Goal: Task Accomplishment & Management: Complete application form

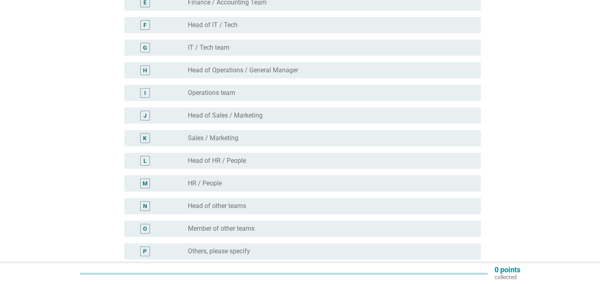
scroll to position [213, 0]
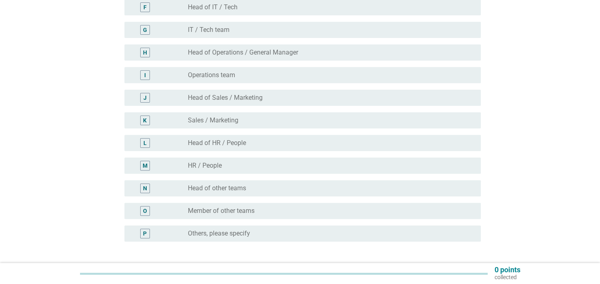
click at [305, 183] on div "N radio_button_unchecked Head of other teams" at bounding box center [302, 188] width 356 height 16
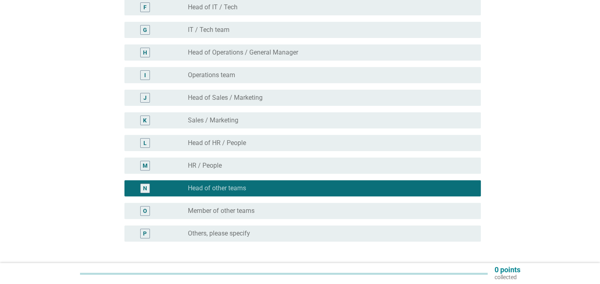
click at [305, 183] on div "N radio_button_checked Head of other teams" at bounding box center [302, 188] width 356 height 16
click at [293, 208] on div "radio_button_unchecked Member of other teams" at bounding box center [328, 211] width 280 height 8
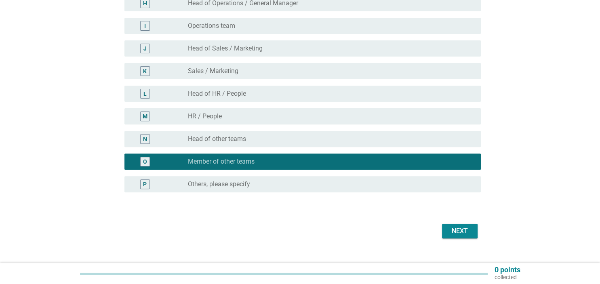
scroll to position [276, 0]
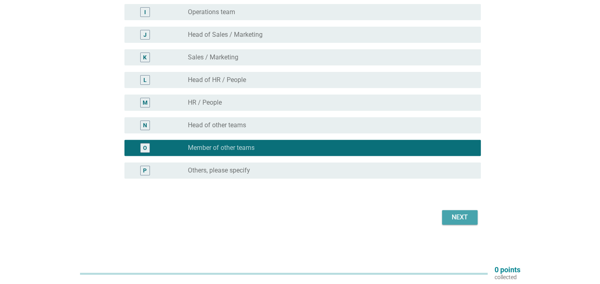
click at [474, 217] on button "Next" at bounding box center [460, 217] width 36 height 15
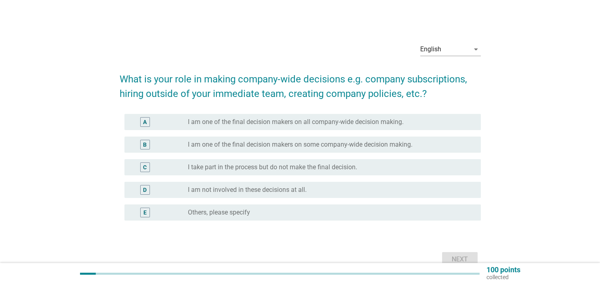
click at [264, 150] on div "B radio_button_unchecked I am one of the final decision makers on some company-…" at bounding box center [302, 145] width 356 height 16
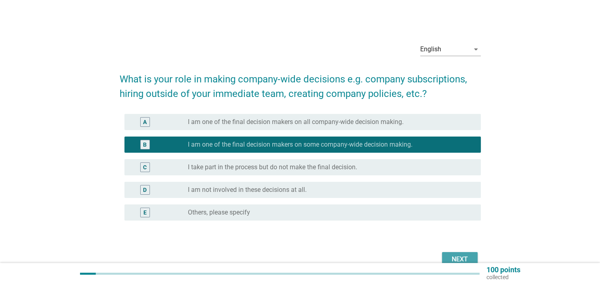
click at [455, 255] on div "Next" at bounding box center [459, 260] width 23 height 10
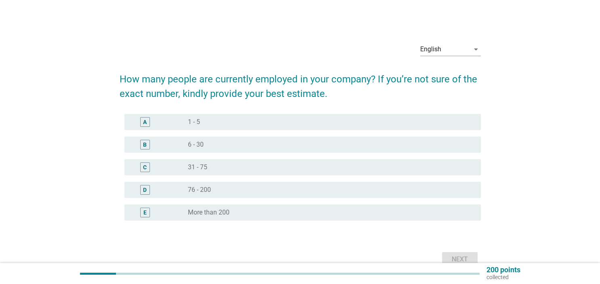
click at [228, 119] on div "radio_button_unchecked 1 - 5" at bounding box center [328, 122] width 280 height 8
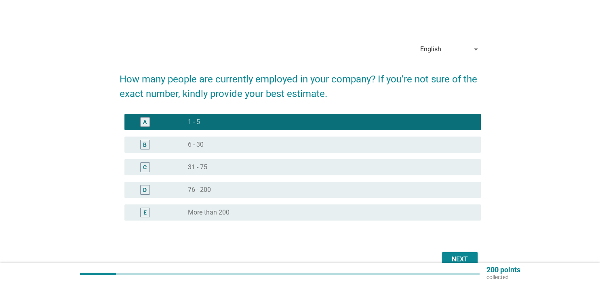
click at [470, 259] on div "Next" at bounding box center [459, 260] width 23 height 10
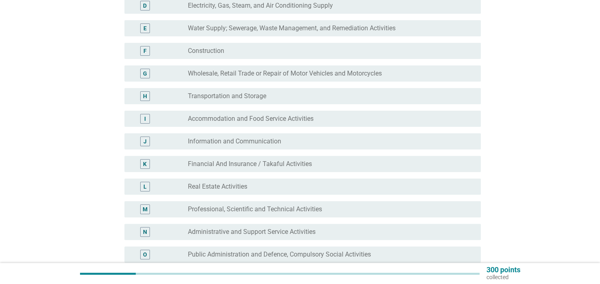
scroll to position [170, 0]
click at [286, 213] on div "M radio_button_unchecked Professional, Scientific and Technical Activities" at bounding box center [302, 208] width 356 height 16
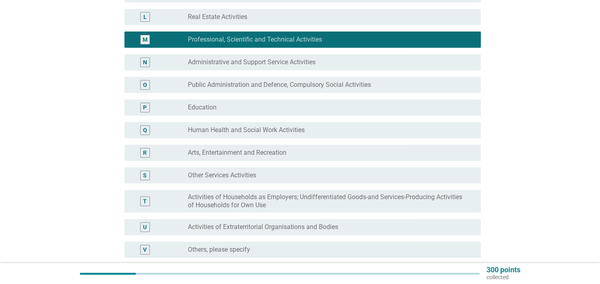
scroll to position [384, 0]
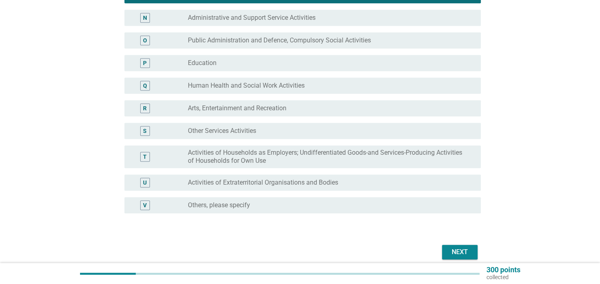
click at [453, 251] on div "Next" at bounding box center [459, 252] width 23 height 10
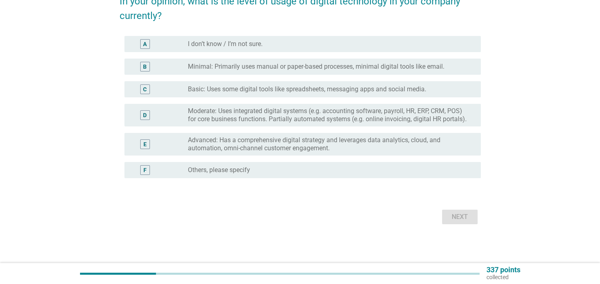
scroll to position [0, 0]
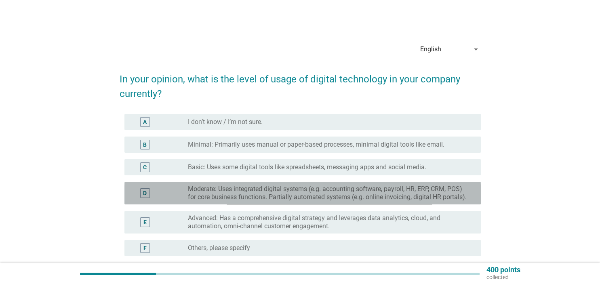
click at [330, 188] on label "Moderate: Uses integrated digital systems (e.g. accounting software, payroll, H…" at bounding box center [328, 193] width 280 height 16
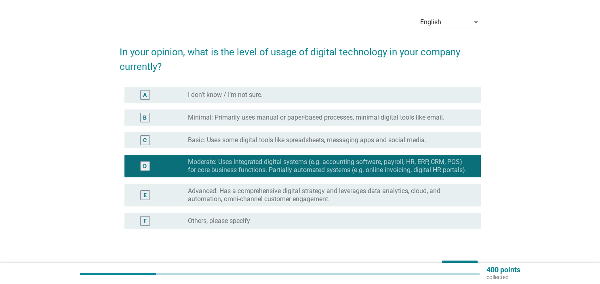
scroll to position [42, 0]
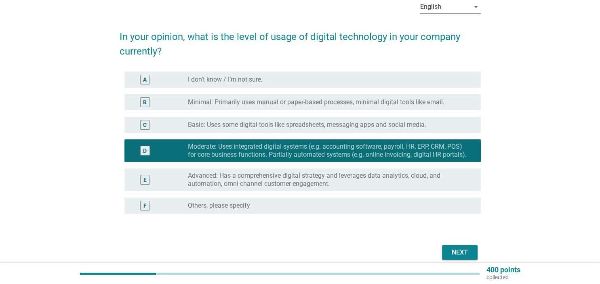
click at [450, 257] on div "Next" at bounding box center [459, 253] width 23 height 10
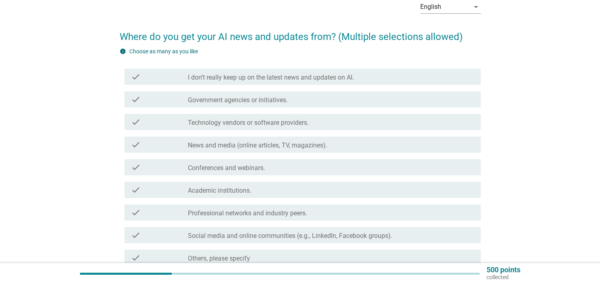
click at [287, 145] on label "News and media (online articles, TV, magazines)." at bounding box center [257, 145] width 139 height 8
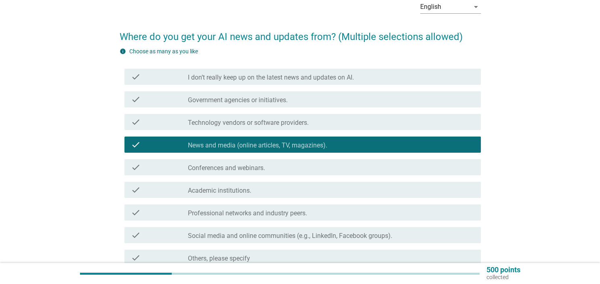
click at [305, 101] on div "check_box_outline_blank Government agencies or initiatives." at bounding box center [331, 100] width 286 height 10
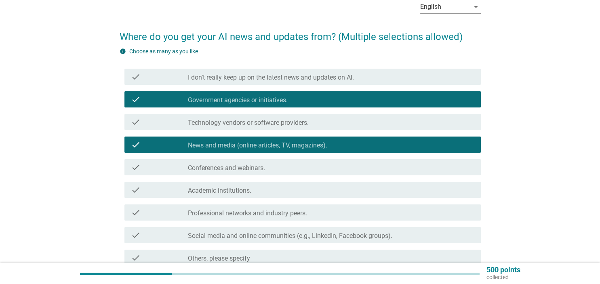
click at [295, 188] on div "check_box_outline_blank Academic institutions." at bounding box center [331, 190] width 286 height 10
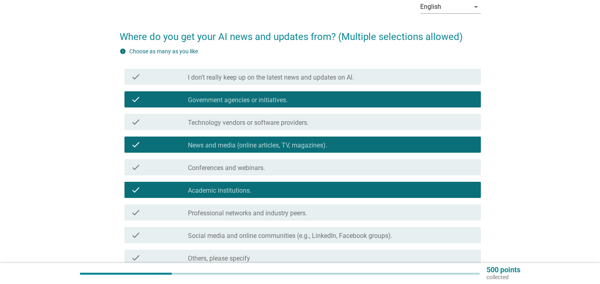
click at [295, 188] on div "check_box_outline_blank Academic institutions." at bounding box center [331, 190] width 286 height 10
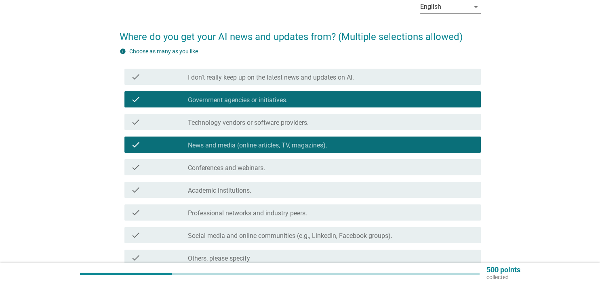
click at [290, 211] on label "Professional networks and industry peers." at bounding box center [247, 213] width 119 height 8
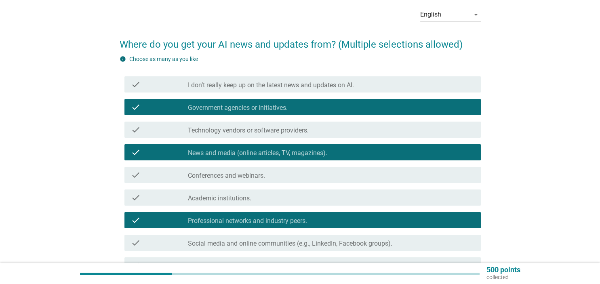
scroll to position [120, 0]
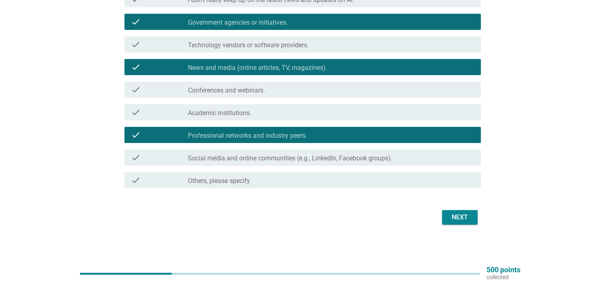
click at [468, 222] on button "Next" at bounding box center [460, 217] width 36 height 15
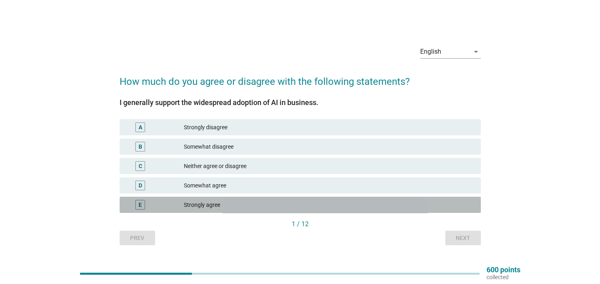
click at [259, 203] on div "Strongly agree" at bounding box center [329, 205] width 290 height 10
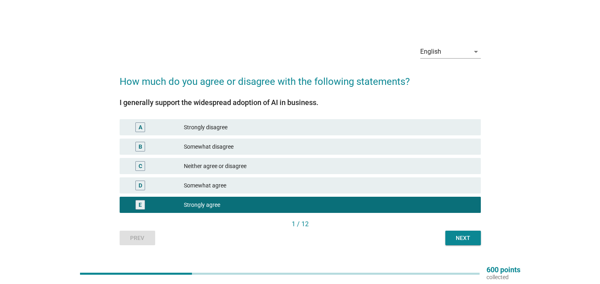
click at [460, 243] on button "Next" at bounding box center [463, 238] width 36 height 15
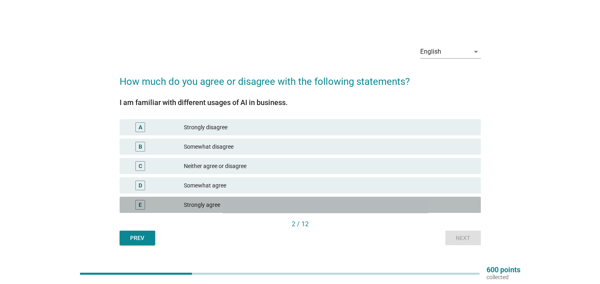
click at [327, 203] on div "Strongly agree" at bounding box center [329, 205] width 290 height 10
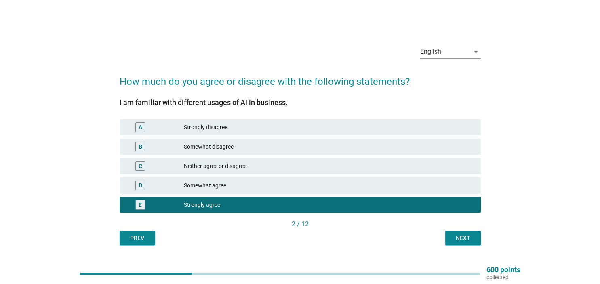
click at [381, 189] on div "Somewhat agree" at bounding box center [329, 186] width 290 height 10
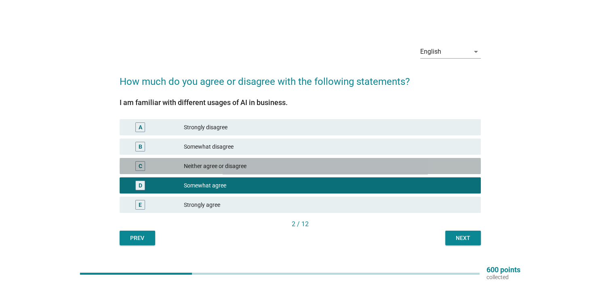
click at [416, 173] on div "C Neither agree or disagree" at bounding box center [300, 166] width 361 height 16
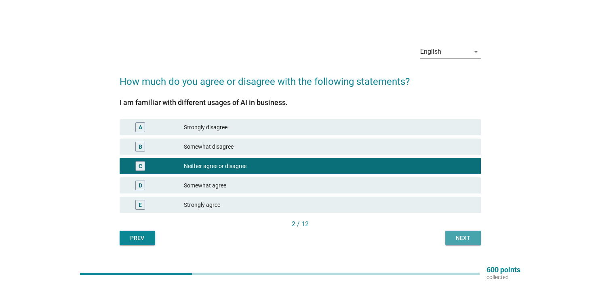
click at [463, 238] on div "Next" at bounding box center [463, 238] width 23 height 8
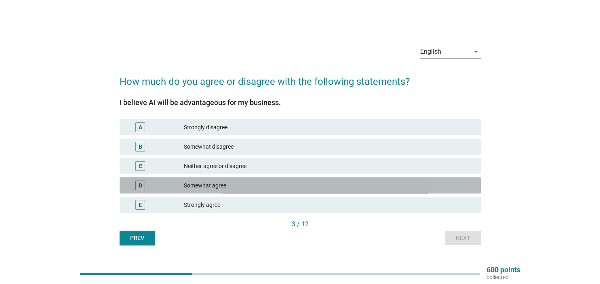
click at [316, 183] on div "Somewhat agree" at bounding box center [329, 186] width 290 height 10
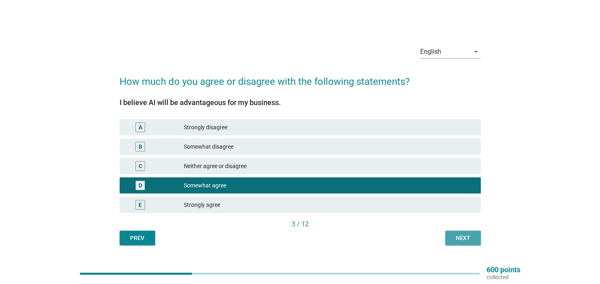
click at [464, 239] on div "Next" at bounding box center [463, 238] width 23 height 8
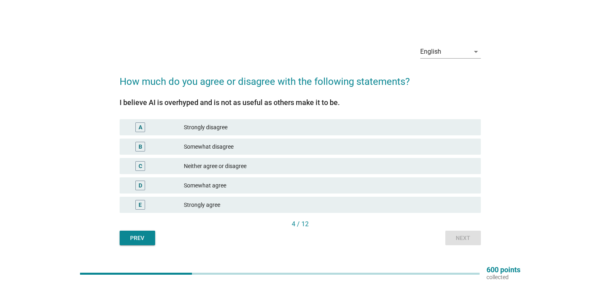
click at [369, 194] on div "D Somewhat agree" at bounding box center [300, 185] width 364 height 19
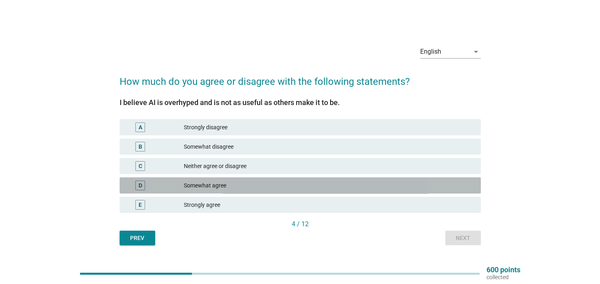
click at [364, 186] on div "Somewhat agree" at bounding box center [329, 186] width 290 height 10
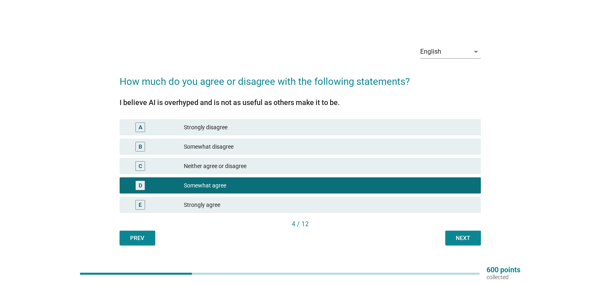
click at [473, 238] on div "Next" at bounding box center [463, 238] width 23 height 8
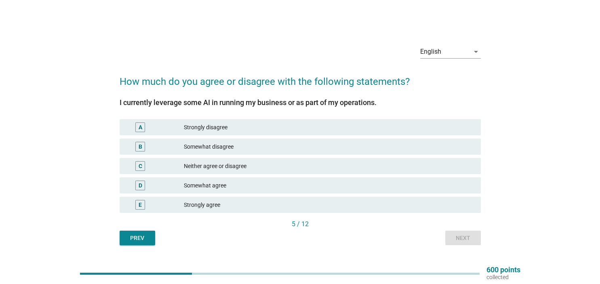
click at [364, 195] on div "E Strongly agree" at bounding box center [300, 204] width 364 height 19
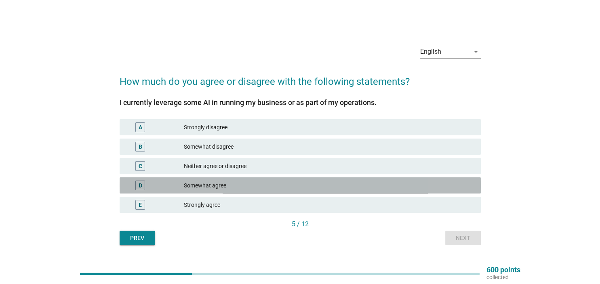
click at [360, 187] on div "Somewhat agree" at bounding box center [329, 186] width 290 height 10
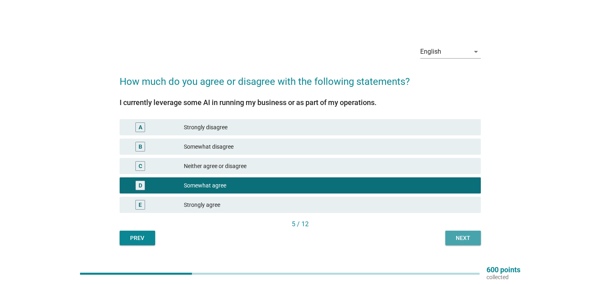
click at [469, 240] on div "Next" at bounding box center [463, 238] width 23 height 8
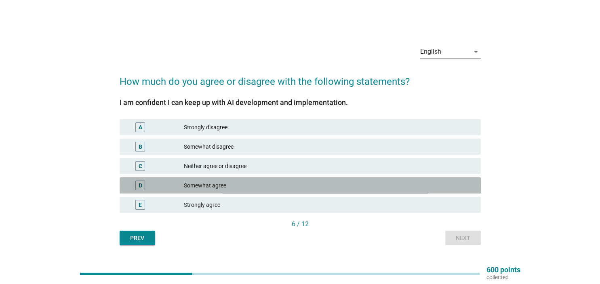
click at [295, 189] on div "Somewhat agree" at bounding box center [329, 186] width 290 height 10
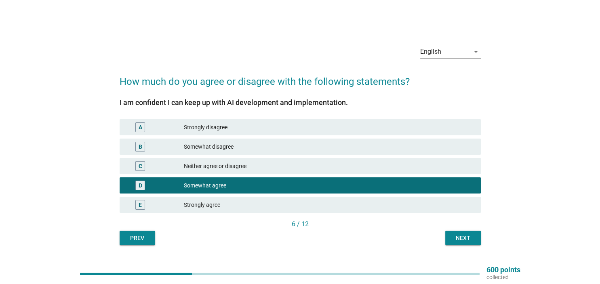
click at [452, 238] on div "Next" at bounding box center [463, 238] width 23 height 8
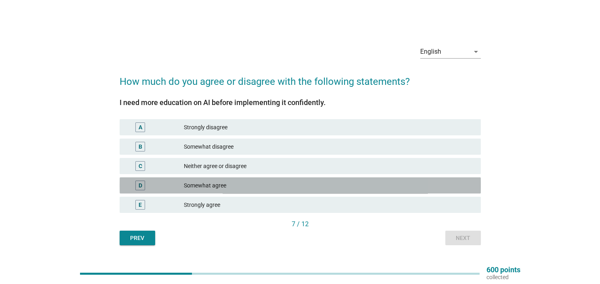
click at [381, 186] on div "Somewhat agree" at bounding box center [329, 186] width 290 height 10
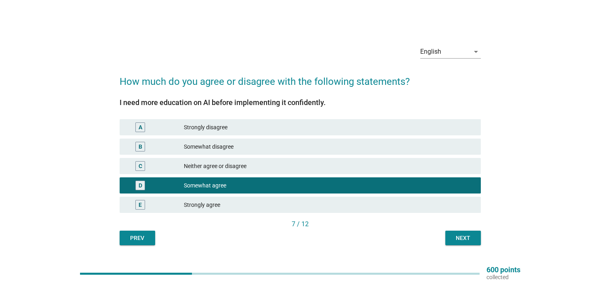
click at [463, 243] on button "Next" at bounding box center [463, 238] width 36 height 15
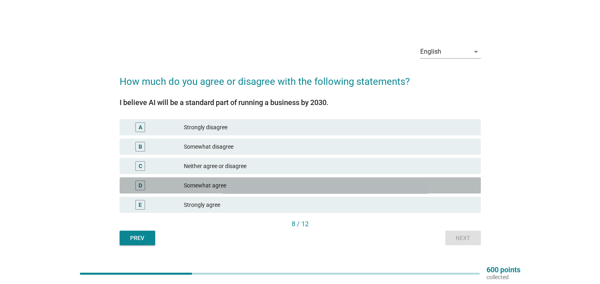
click at [390, 185] on div "Somewhat agree" at bounding box center [329, 186] width 290 height 10
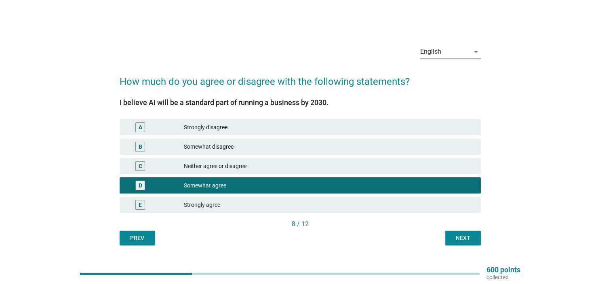
click at [455, 246] on div "English arrow_drop_down How much do you agree or disagree with the following st…" at bounding box center [300, 141] width 374 height 219
click at [475, 243] on button "Next" at bounding box center [463, 238] width 36 height 15
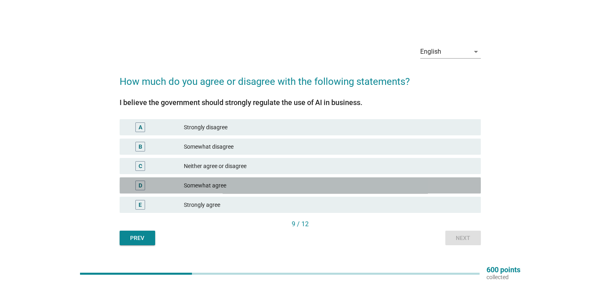
click at [394, 179] on div "D Somewhat agree" at bounding box center [300, 185] width 361 height 16
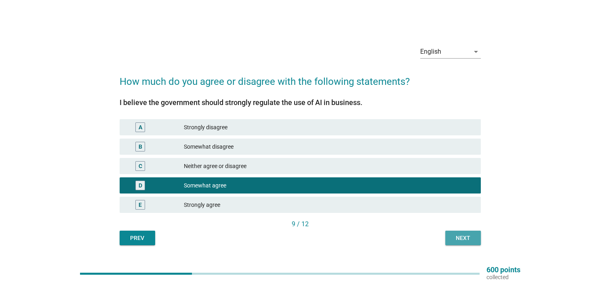
click at [458, 241] on div "Next" at bounding box center [463, 238] width 23 height 8
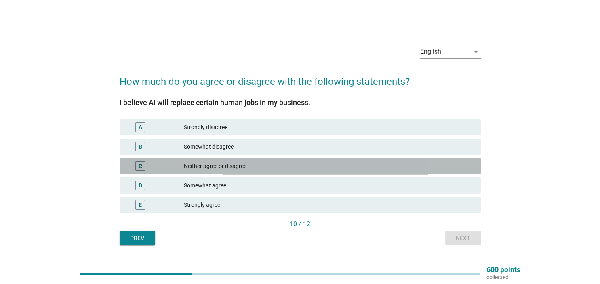
click at [408, 174] on div "C Neither agree or disagree" at bounding box center [300, 166] width 361 height 16
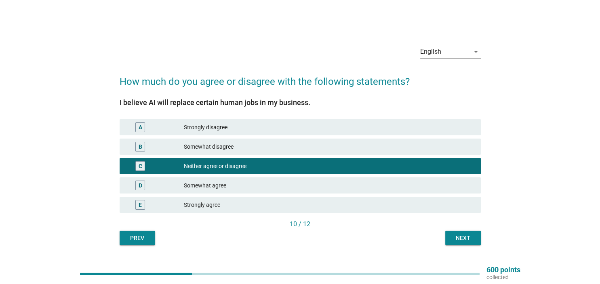
click at [417, 182] on div "Somewhat agree" at bounding box center [329, 186] width 290 height 10
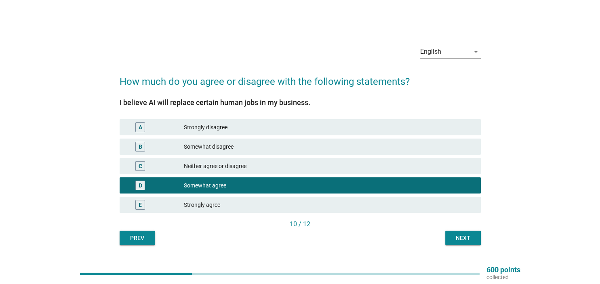
click at [402, 201] on div "Strongly agree" at bounding box center [329, 205] width 290 height 10
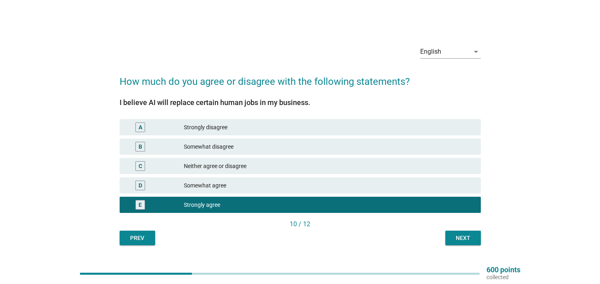
click at [455, 237] on div "Next" at bounding box center [463, 238] width 23 height 8
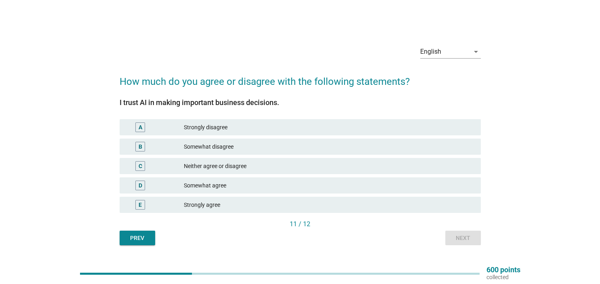
click at [391, 187] on div "Somewhat agree" at bounding box center [329, 186] width 290 height 10
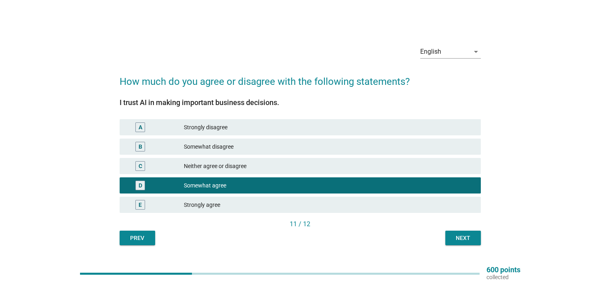
click at [385, 151] on div "Somewhat disagree" at bounding box center [329, 147] width 290 height 10
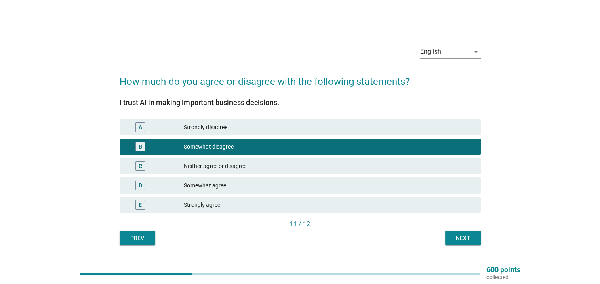
click at [391, 133] on div "A Strongly disagree" at bounding box center [300, 127] width 361 height 16
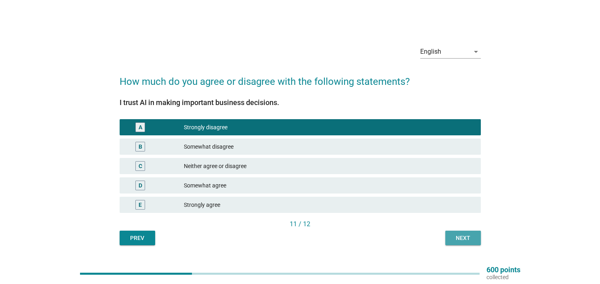
click at [465, 236] on div "Next" at bounding box center [463, 238] width 23 height 8
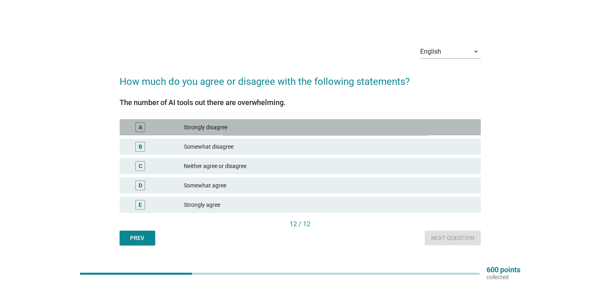
click at [311, 128] on div "Strongly disagree" at bounding box center [329, 127] width 290 height 10
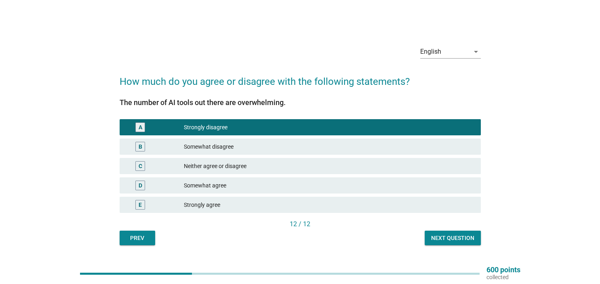
click at [443, 233] on div "The number of AI tools out there are overwhelming. A Strongly disagree B Somewh…" at bounding box center [300, 167] width 361 height 156
click at [443, 235] on div "Next question" at bounding box center [452, 238] width 43 height 8
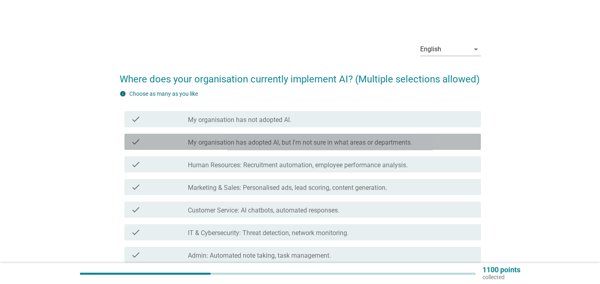
click at [345, 145] on label "My organisation has adopted AI, but I'm not sure in what areas or departments." at bounding box center [300, 143] width 224 height 8
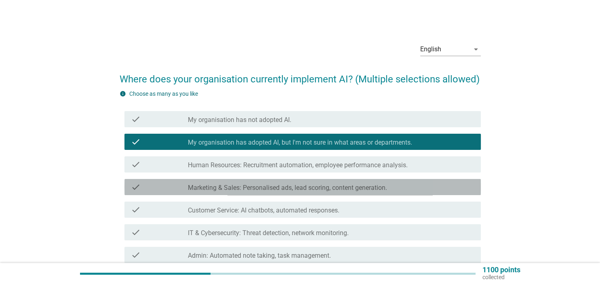
click at [333, 184] on label "Marketing & Sales: Personalised ads, lead scoring, content generation." at bounding box center [287, 188] width 199 height 8
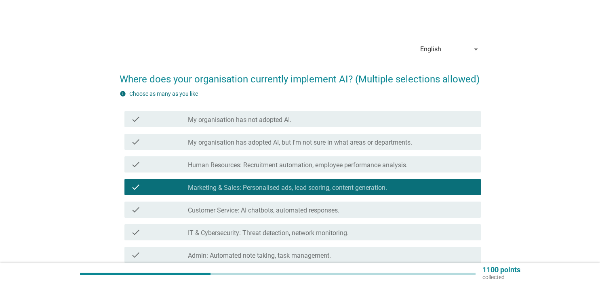
click at [351, 141] on label "My organisation has adopted AI, but I'm not sure in what areas or departments." at bounding box center [300, 143] width 224 height 8
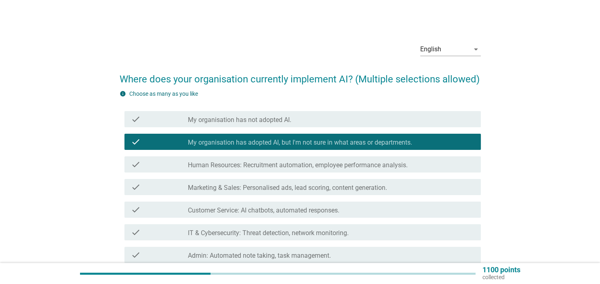
click at [339, 207] on label "Customer Service: AI chatbots, automated responses." at bounding box center [264, 210] width 152 height 8
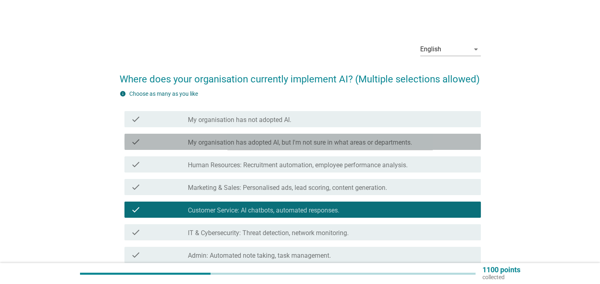
click at [344, 140] on label "My organisation has adopted AI, but I'm not sure in what areas or departments." at bounding box center [300, 143] width 224 height 8
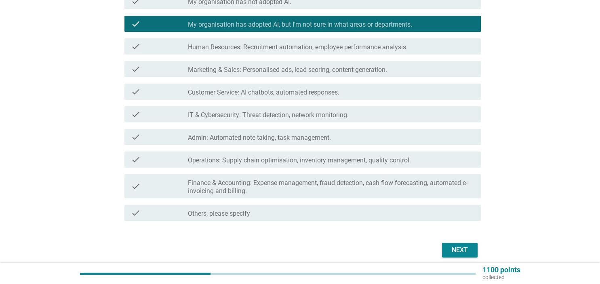
scroll to position [151, 0]
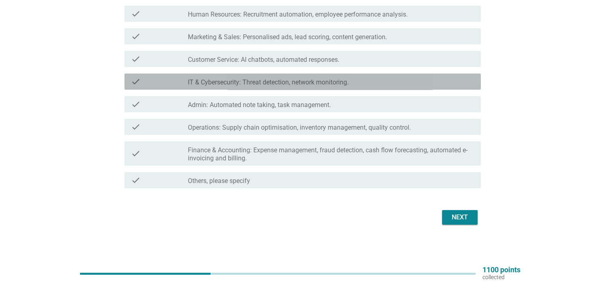
click at [373, 80] on div "check_box_outline_blank IT & Cybersecurity: Threat detection, network monitorin…" at bounding box center [331, 82] width 286 height 10
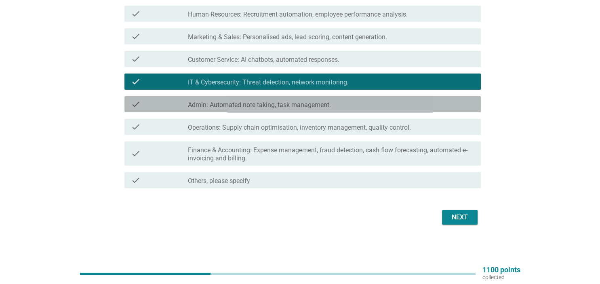
click at [376, 103] on div "check_box_outline_blank Admin: Automated note taking, task management." at bounding box center [331, 104] width 286 height 10
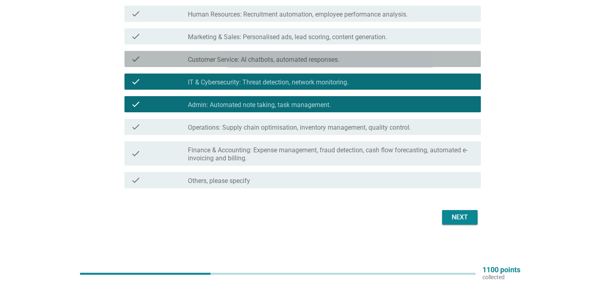
click at [387, 62] on div "check_box Customer Service: AI chatbots, automated responses." at bounding box center [331, 59] width 286 height 10
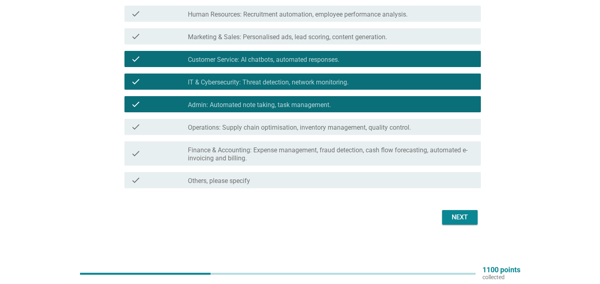
click at [381, 75] on div "check check_box_outline_blank IT & Cybersecurity: Threat detection, network mon…" at bounding box center [302, 82] width 356 height 16
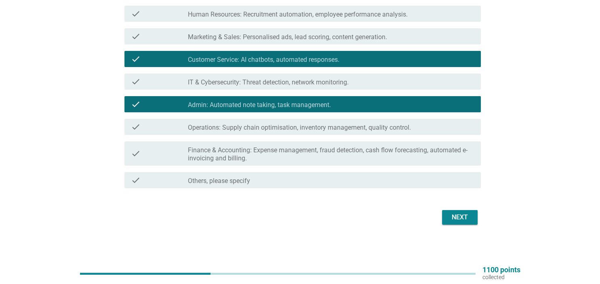
click at [461, 212] on button "Next" at bounding box center [460, 217] width 36 height 15
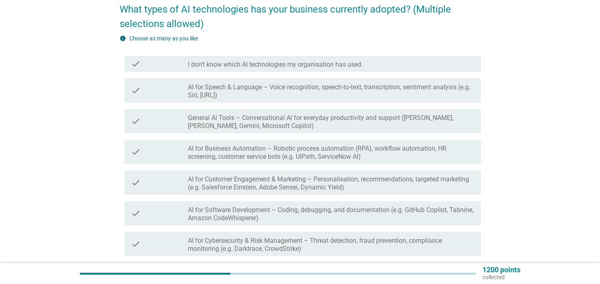
scroll to position [85, 0]
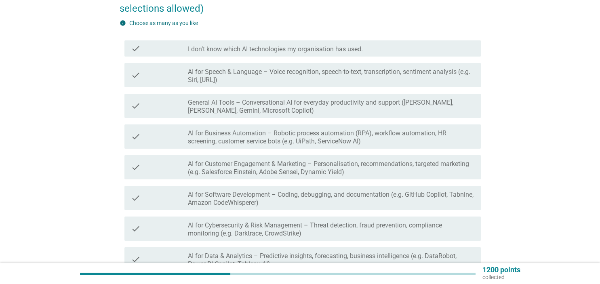
click at [261, 105] on label "General AI Tools – Conversational AI for everyday productivity and support ([PE…" at bounding box center [331, 107] width 286 height 16
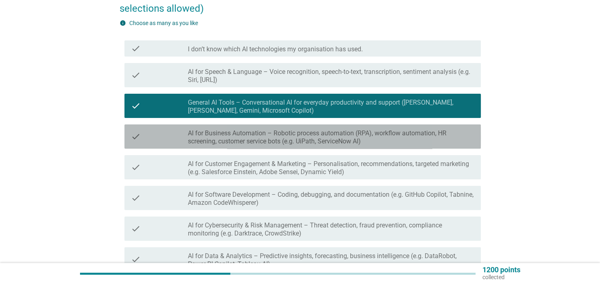
click at [272, 140] on label "AI for Business Automation – Robotic process automation (RPA), workflow automat…" at bounding box center [331, 137] width 286 height 16
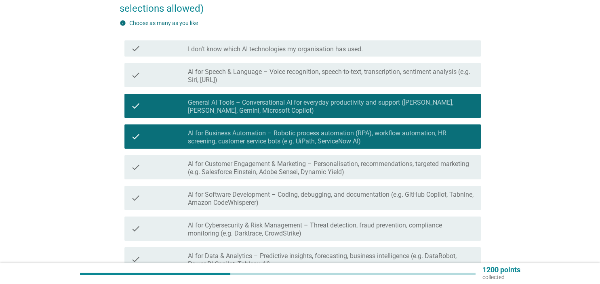
click at [292, 181] on div "check check_box_outline_blank AI for Customer Engagement & Marketing – Personal…" at bounding box center [300, 167] width 361 height 31
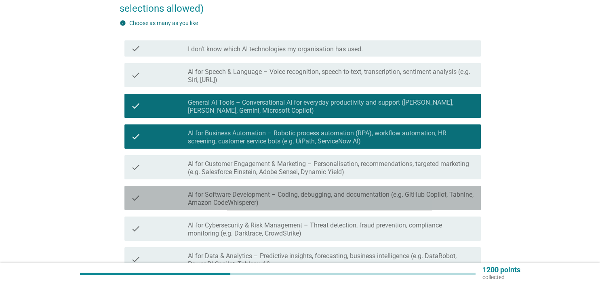
click at [296, 191] on label "AI for Software Development – Coding, debugging, and documentation (e.g. GitHub…" at bounding box center [331, 199] width 286 height 16
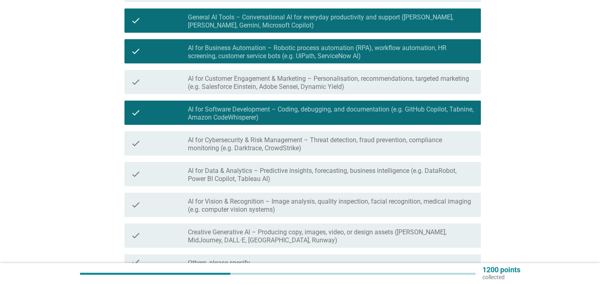
scroll to position [253, 0]
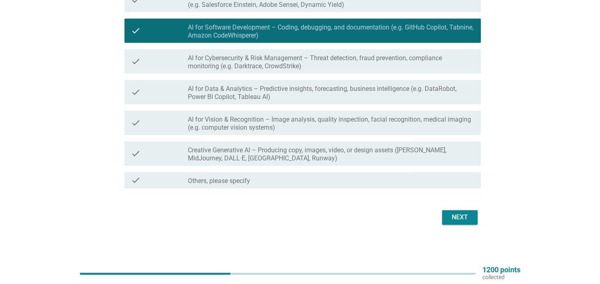
click at [463, 217] on div "Next" at bounding box center [459, 218] width 23 height 10
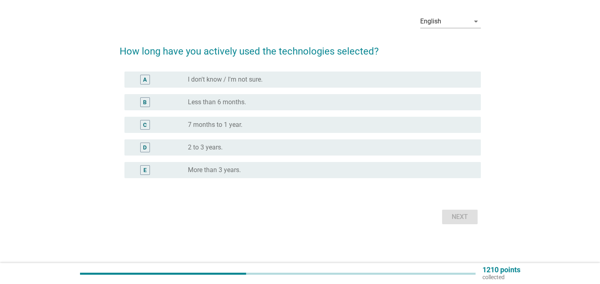
scroll to position [0, 0]
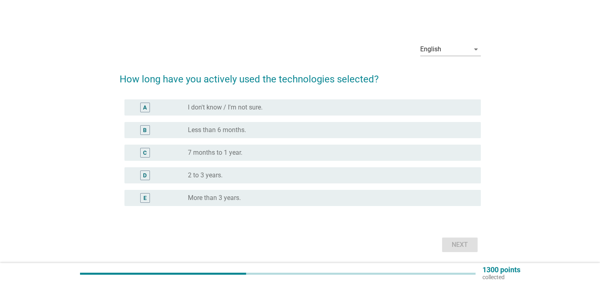
click at [289, 151] on div "radio_button_unchecked 7 months to 1 year." at bounding box center [328, 153] width 280 height 8
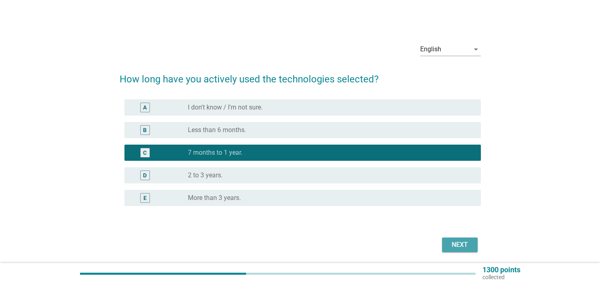
click at [458, 249] on div "Next" at bounding box center [459, 245] width 23 height 10
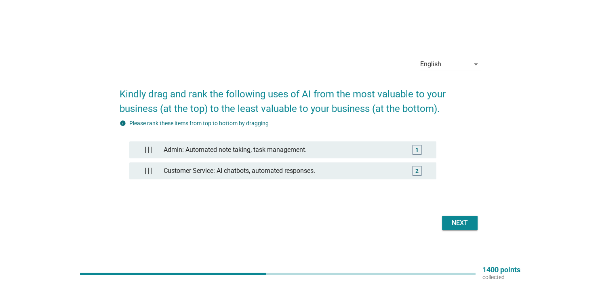
click at [460, 218] on button "Next" at bounding box center [460, 223] width 36 height 15
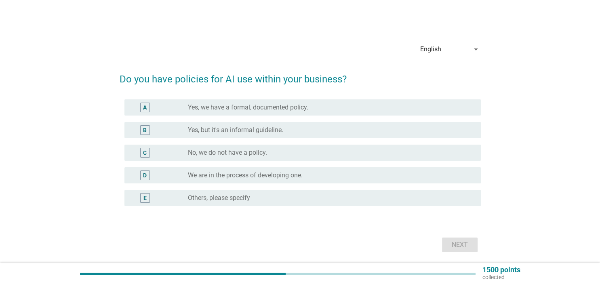
click at [298, 113] on div "A radio_button_unchecked Yes, we have a formal, documented policy." at bounding box center [302, 107] width 356 height 16
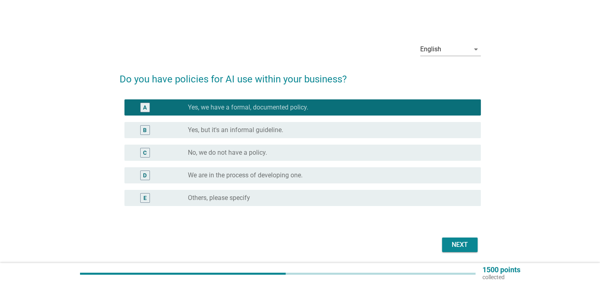
click at [457, 244] on div "Next" at bounding box center [459, 245] width 23 height 10
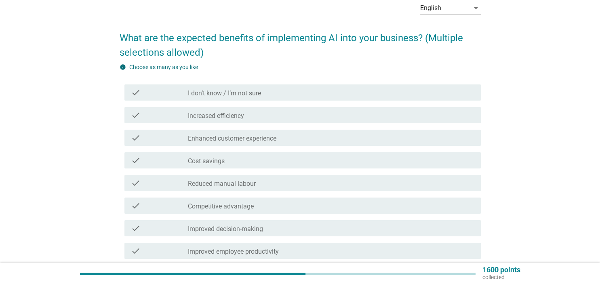
scroll to position [42, 0]
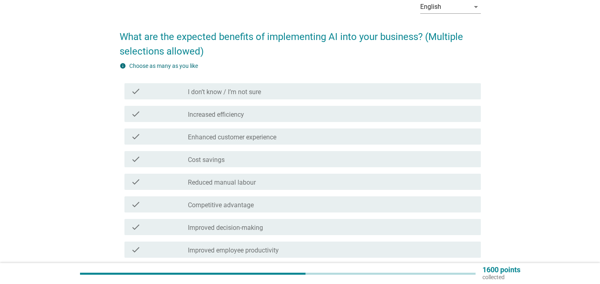
click at [257, 160] on div "check_box_outline_blank Cost savings" at bounding box center [331, 159] width 286 height 10
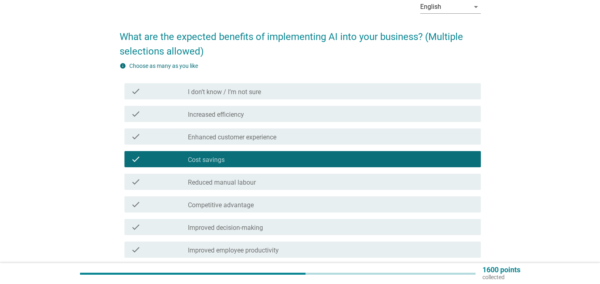
click at [280, 141] on div "check_box_outline_blank Enhanced customer experience" at bounding box center [331, 137] width 286 height 10
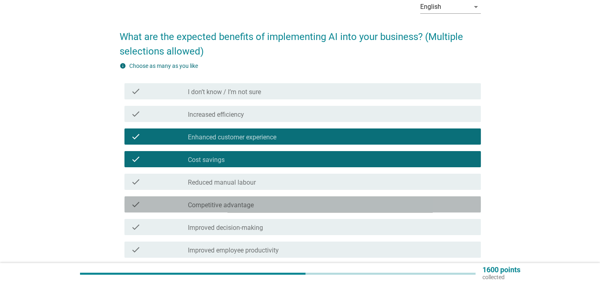
click at [271, 206] on div "check_box_outline_blank Competitive advantage" at bounding box center [331, 205] width 286 height 10
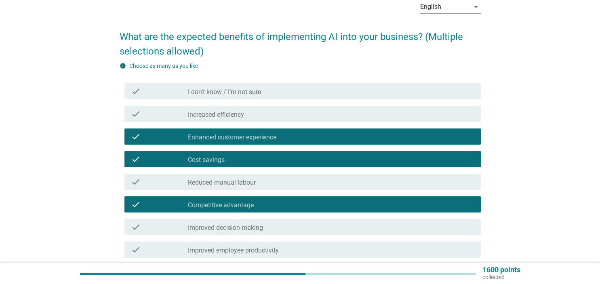
click at [278, 227] on div "check_box_outline_blank Improved decision-making" at bounding box center [331, 227] width 286 height 10
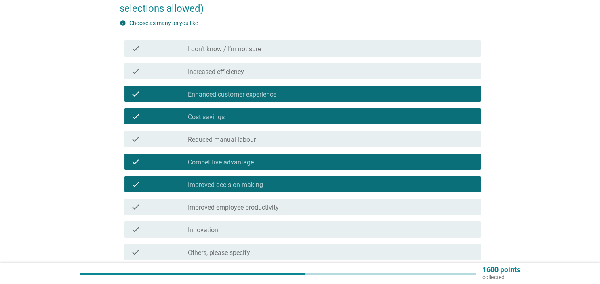
scroll to position [157, 0]
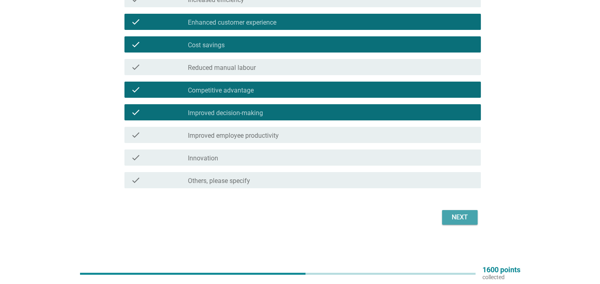
click at [461, 219] on div "Next" at bounding box center [459, 218] width 23 height 10
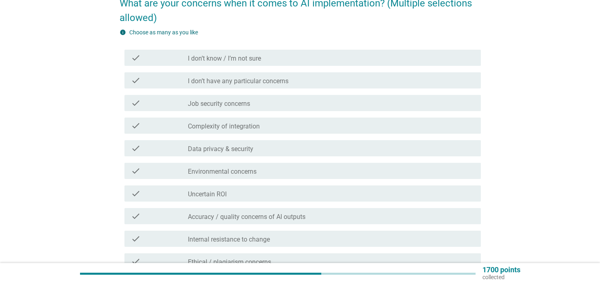
scroll to position [85, 0]
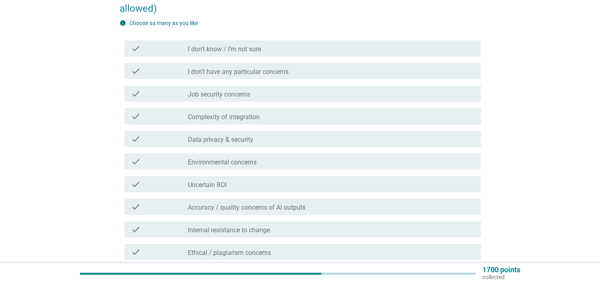
click at [330, 121] on div "check_box_outline_blank Complexity of integration" at bounding box center [331, 117] width 286 height 10
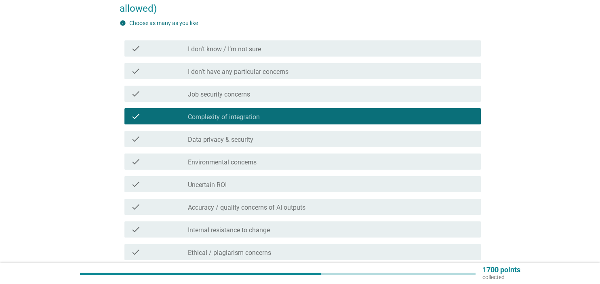
click at [322, 167] on div "check check_box_outline_blank Environmental concerns" at bounding box center [302, 162] width 356 height 16
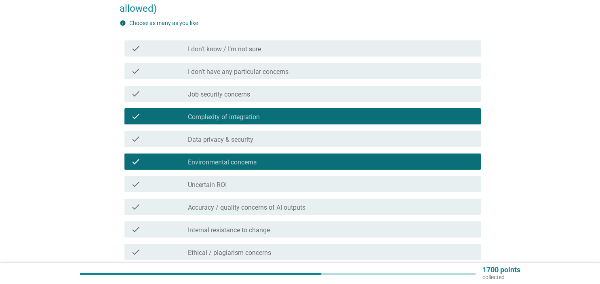
click at [320, 211] on div "check_box_outline_blank Accuracy / quality concerns of AI outputs" at bounding box center [331, 207] width 286 height 10
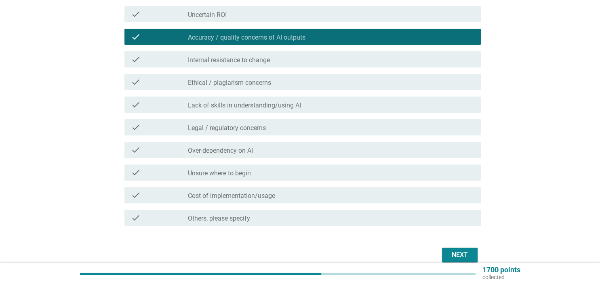
scroll to position [256, 0]
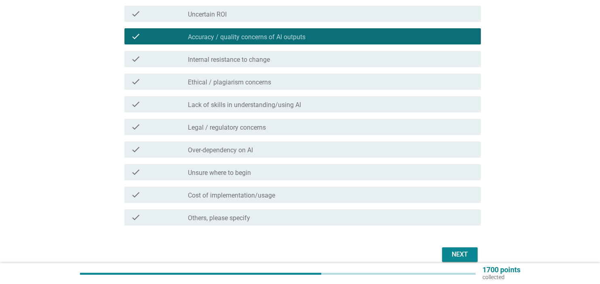
click at [387, 122] on div "check_box_outline_blank Legal / regulatory concerns" at bounding box center [331, 127] width 286 height 10
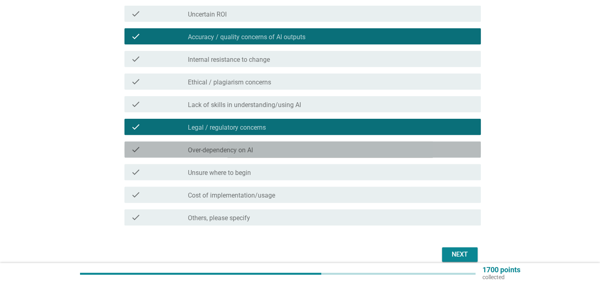
drag, startPoint x: 374, startPoint y: 146, endPoint x: 383, endPoint y: 168, distance: 24.3
click at [374, 146] on div "check_box_outline_blank Over-dependency on AI" at bounding box center [331, 150] width 286 height 10
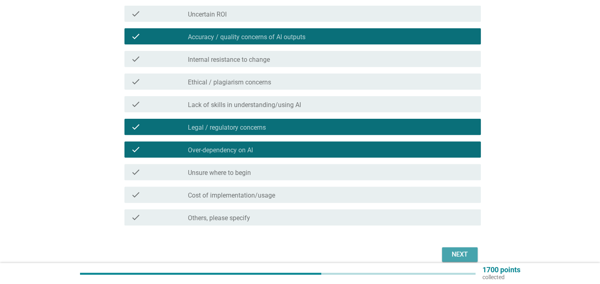
click at [465, 256] on div "Next" at bounding box center [459, 255] width 23 height 10
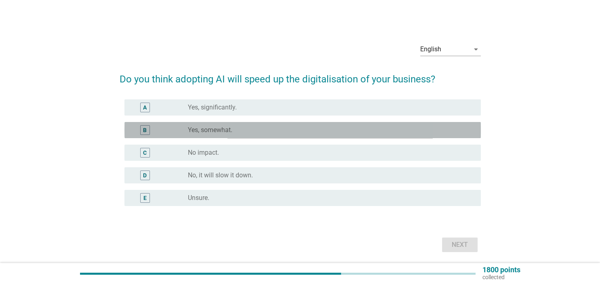
click at [337, 125] on div "B radio_button_unchecked Yes, somewhat." at bounding box center [302, 130] width 356 height 16
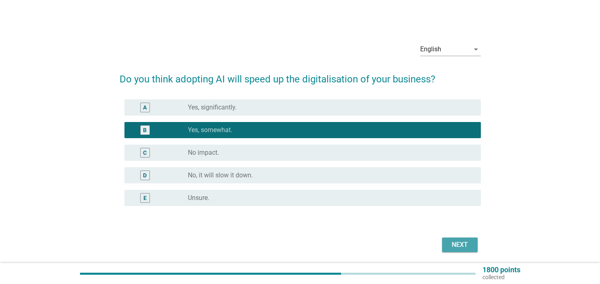
click at [460, 243] on div "Next" at bounding box center [459, 245] width 23 height 10
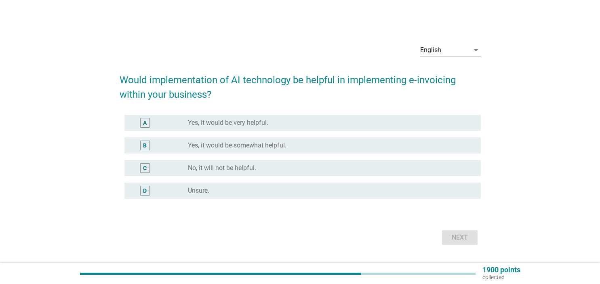
click at [371, 124] on div "radio_button_unchecked Yes, it would be very helpful." at bounding box center [328, 123] width 280 height 8
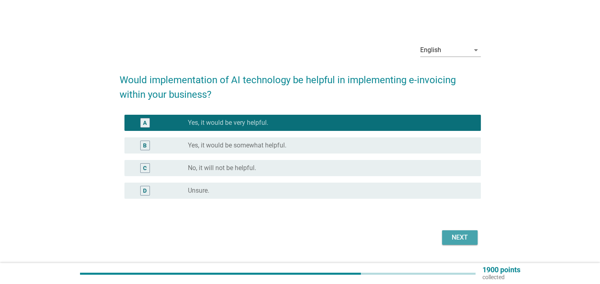
click at [452, 237] on div "Next" at bounding box center [459, 238] width 23 height 10
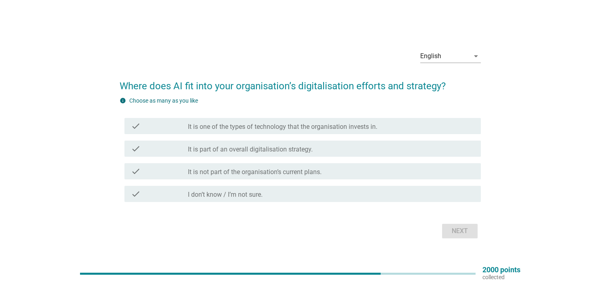
click at [347, 129] on label "It is one of the types of technology that the organisation invests in." at bounding box center [282, 127] width 189 height 8
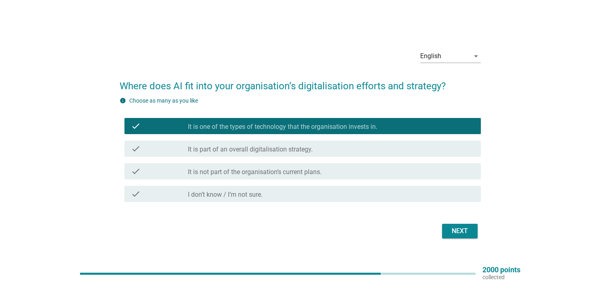
click at [350, 147] on div "check_box_outline_blank It is part of an overall digitalisation strategy." at bounding box center [331, 149] width 286 height 10
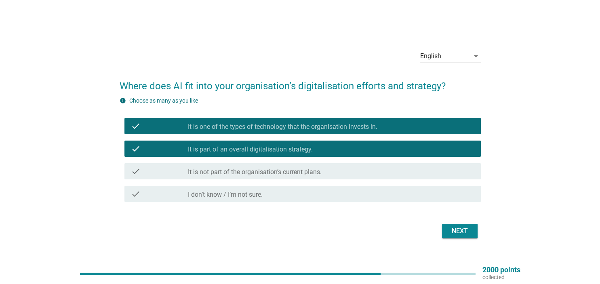
click at [475, 234] on button "Next" at bounding box center [460, 231] width 36 height 15
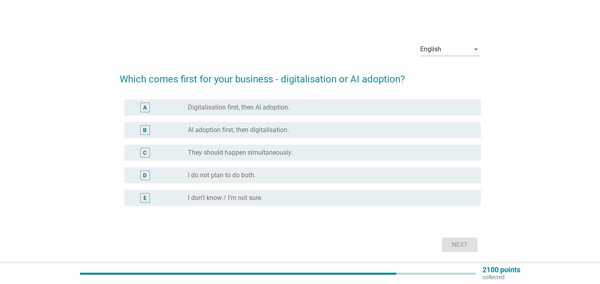
click at [367, 107] on div "radio_button_unchecked Digitalisation first, then AI adoption." at bounding box center [328, 107] width 280 height 8
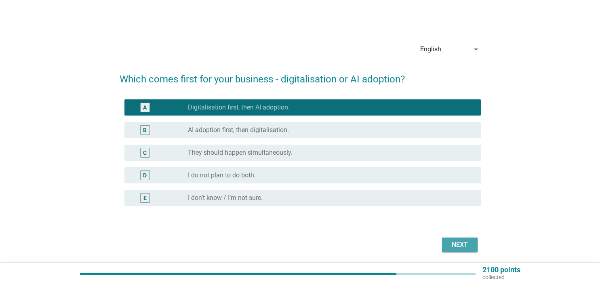
click at [467, 240] on button "Next" at bounding box center [460, 245] width 36 height 15
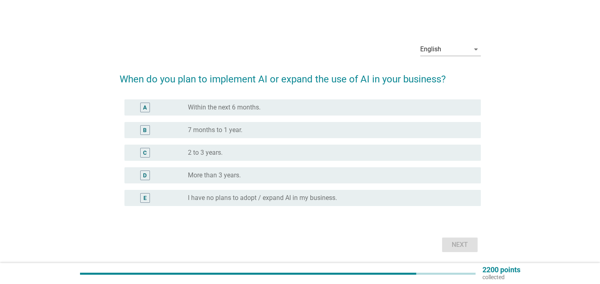
click at [348, 144] on div "C radio_button_unchecked 2 to 3 years." at bounding box center [300, 152] width 361 height 23
click at [356, 127] on div "radio_button_unchecked 7 months to 1 year." at bounding box center [328, 130] width 280 height 8
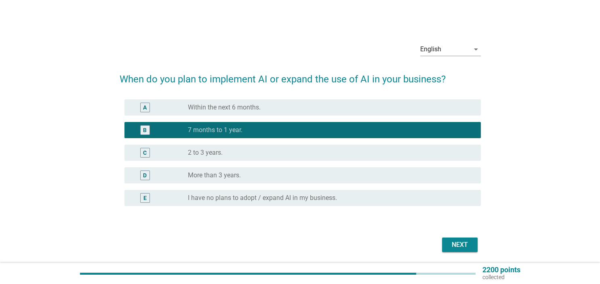
click at [467, 249] on div "Next" at bounding box center [459, 245] width 23 height 10
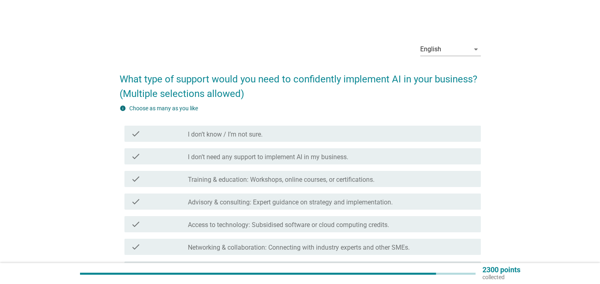
click at [419, 201] on div "check_box_outline_blank Advisory & consulting: Expert guidance on strategy and …" at bounding box center [331, 202] width 286 height 10
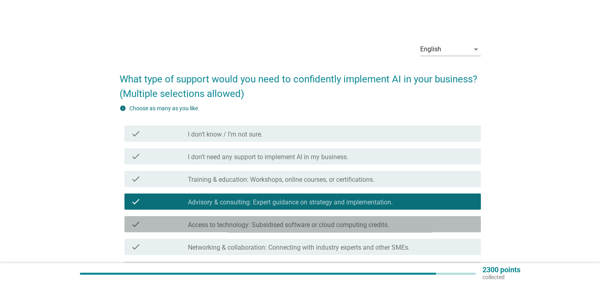
click at [404, 227] on div "check_box_outline_blank Access to technology: Subsidised software or cloud comp…" at bounding box center [331, 224] width 286 height 10
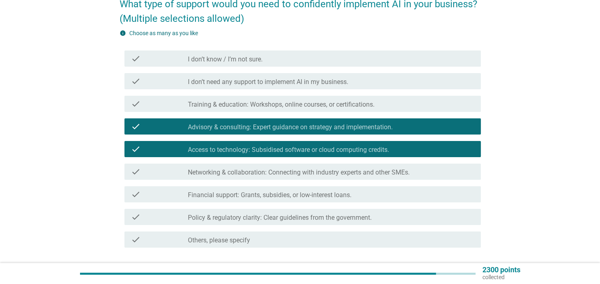
scroll to position [135, 0]
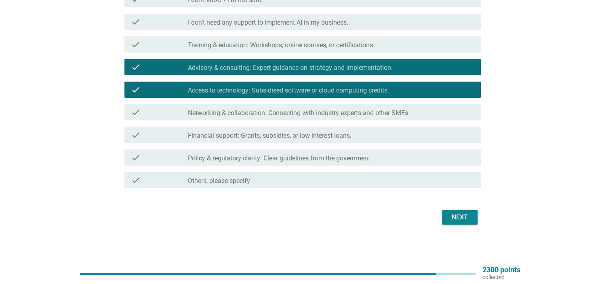
click at [455, 225] on div "Next" at bounding box center [300, 217] width 361 height 19
click at [455, 221] on div "Next" at bounding box center [459, 218] width 23 height 10
